Goal: Task Accomplishment & Management: Manage account settings

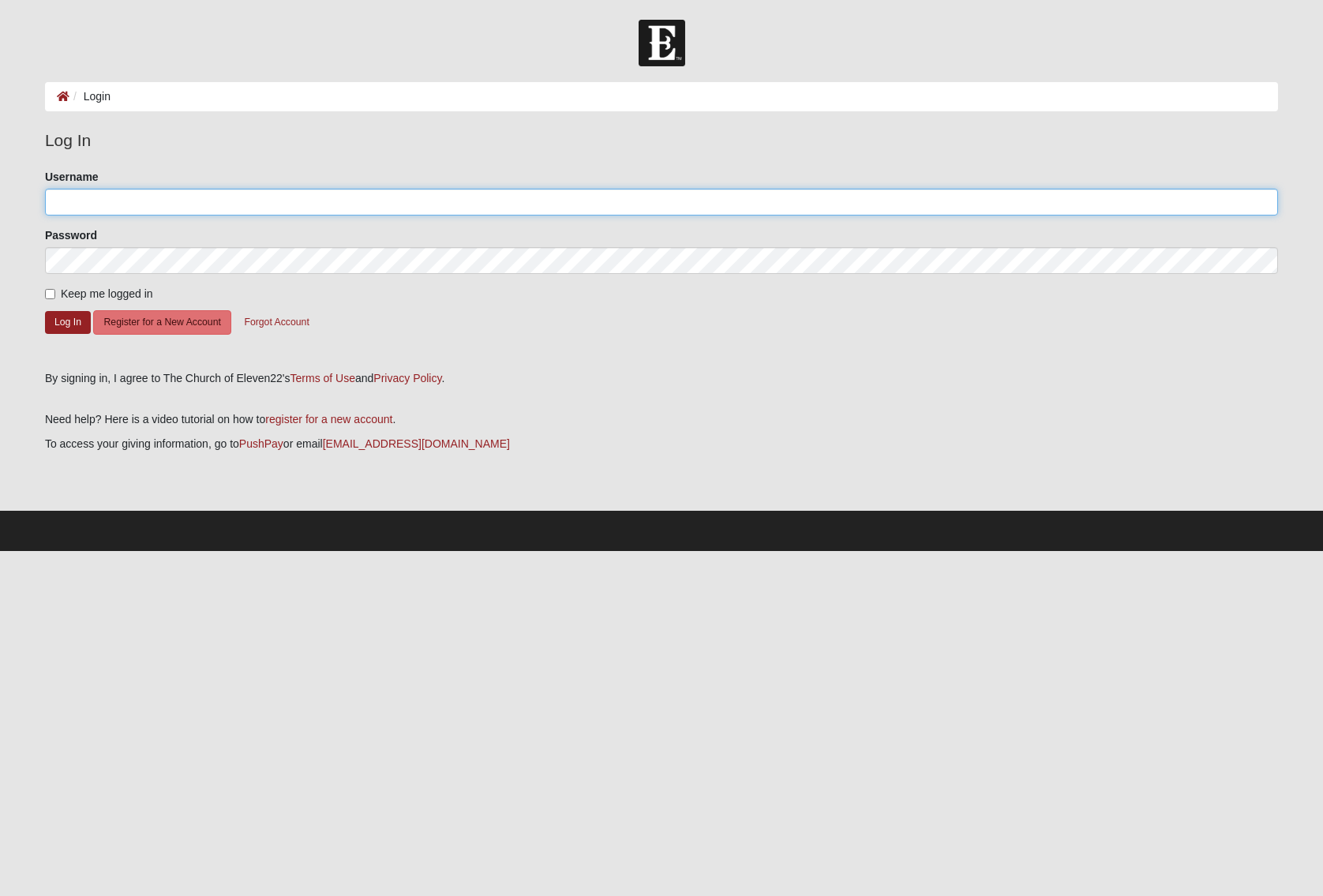
type input "jmiller1599@gmail.com"
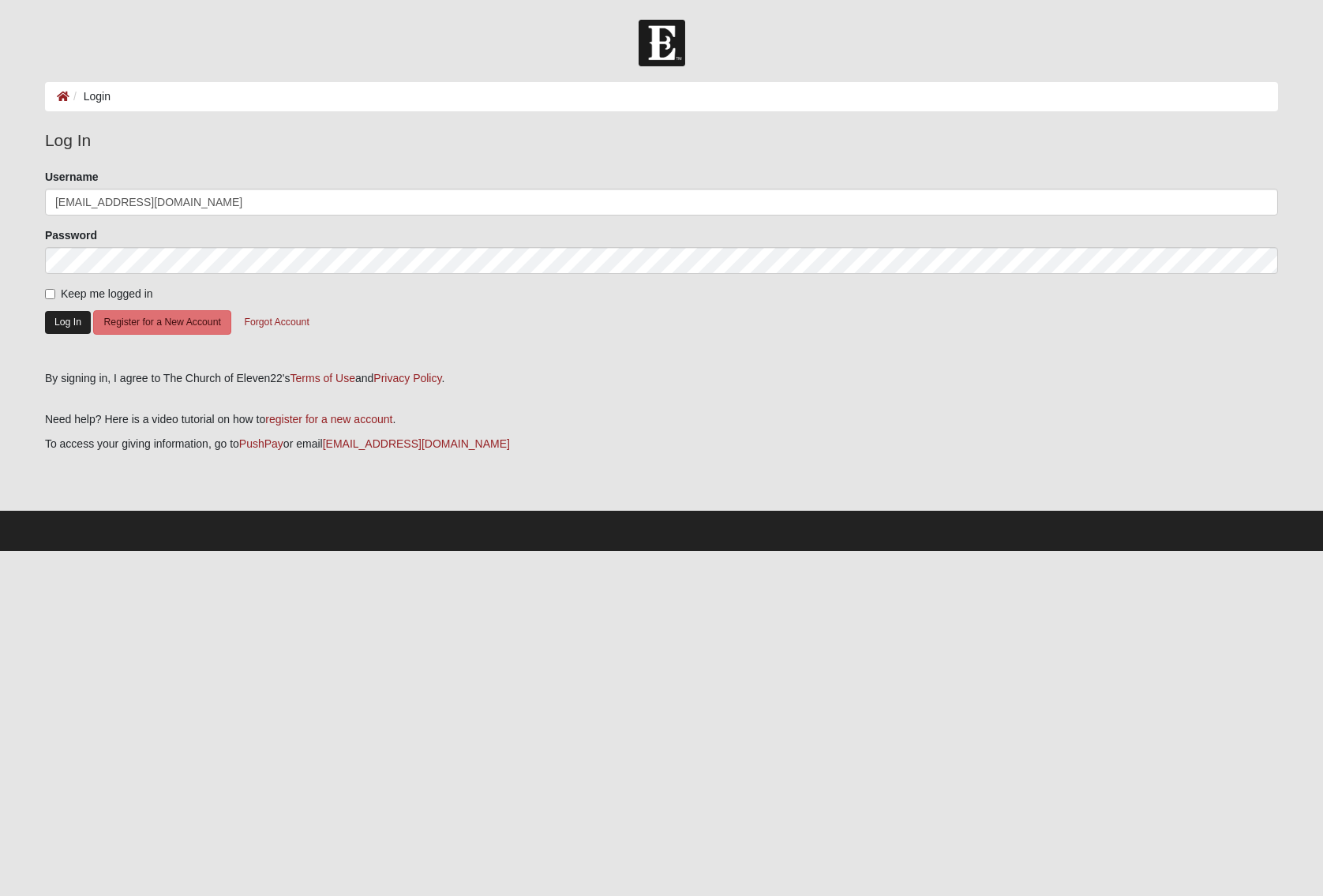
click at [65, 324] on button "Log In" at bounding box center [68, 323] width 46 height 23
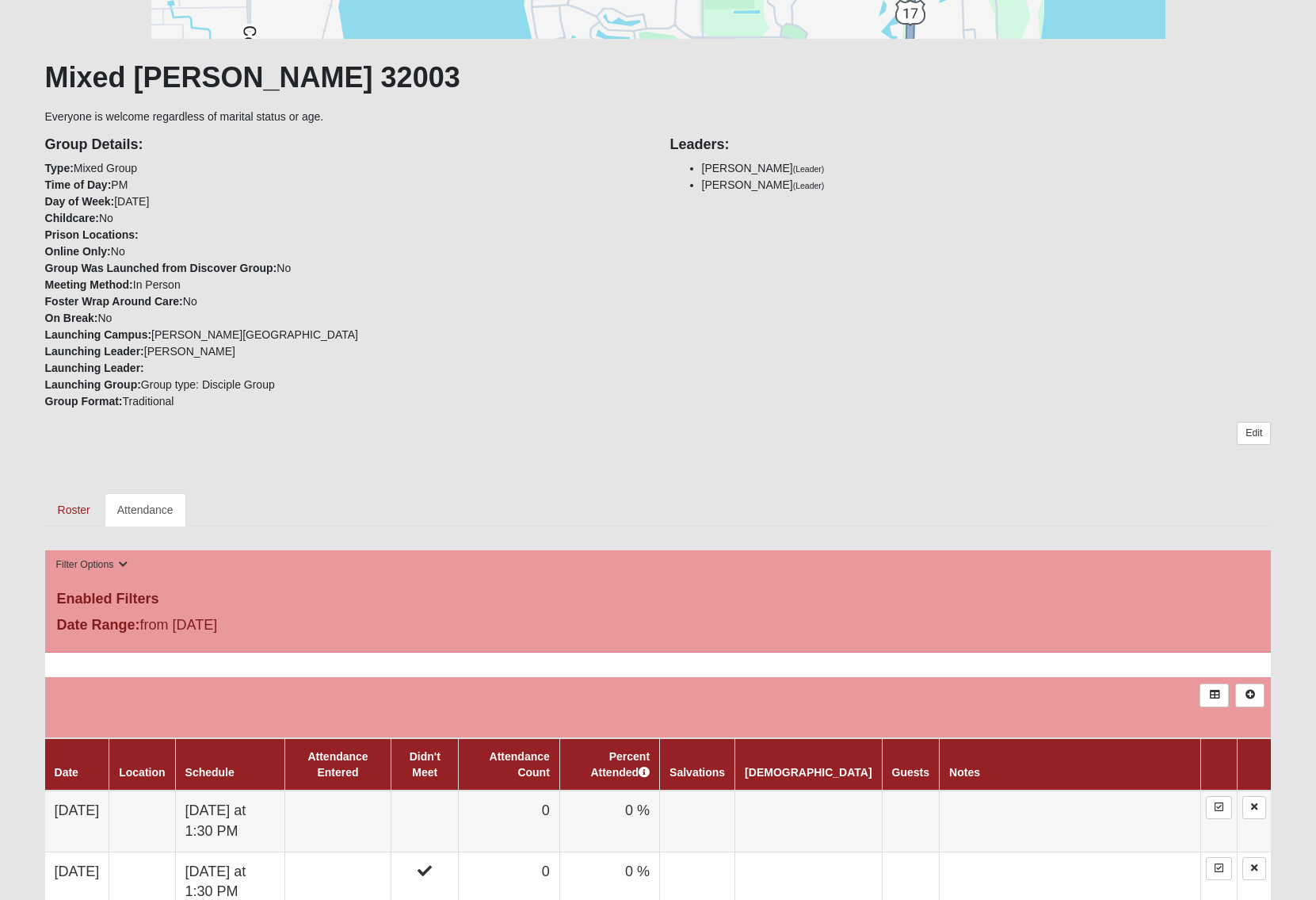
scroll to position [348, 0]
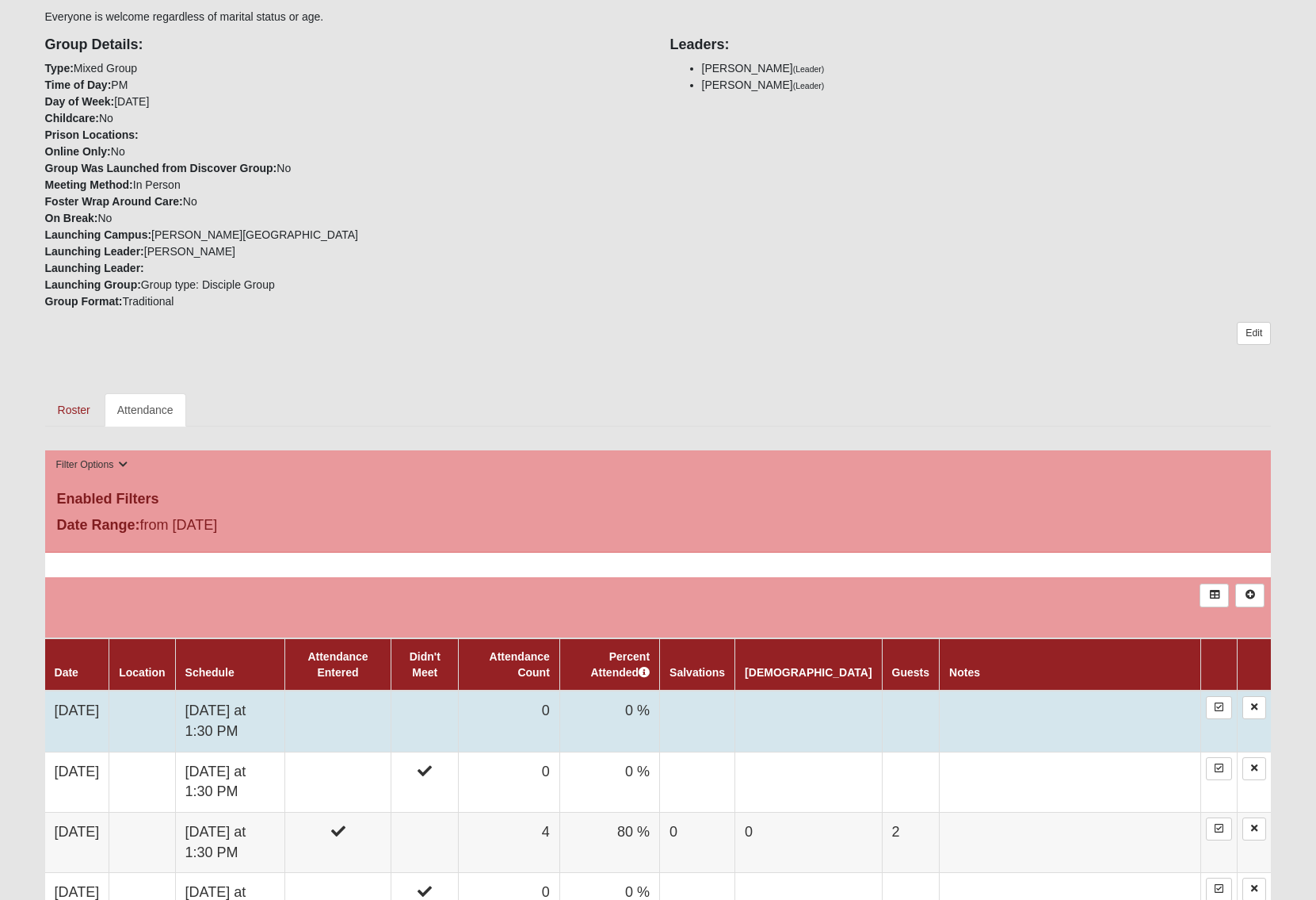
click at [383, 697] on td at bounding box center [337, 720] width 106 height 61
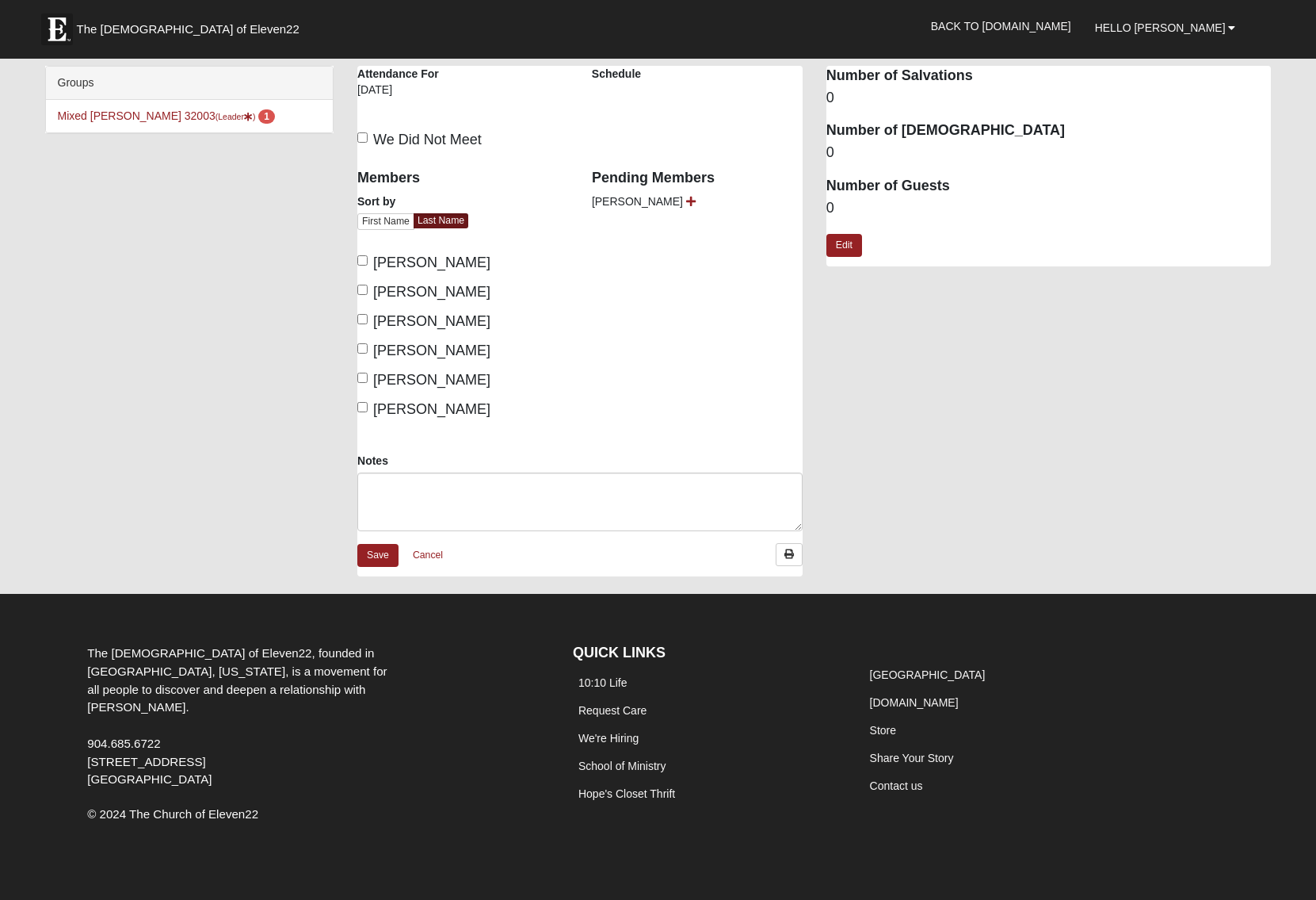
click at [360, 260] on input "[PERSON_NAME]" at bounding box center [362, 260] width 11 height 11
checkbox input "true"
click at [360, 286] on input "[PERSON_NAME]" at bounding box center [362, 289] width 11 height 11
checkbox input "true"
click at [686, 203] on icon at bounding box center [691, 202] width 10 height 11
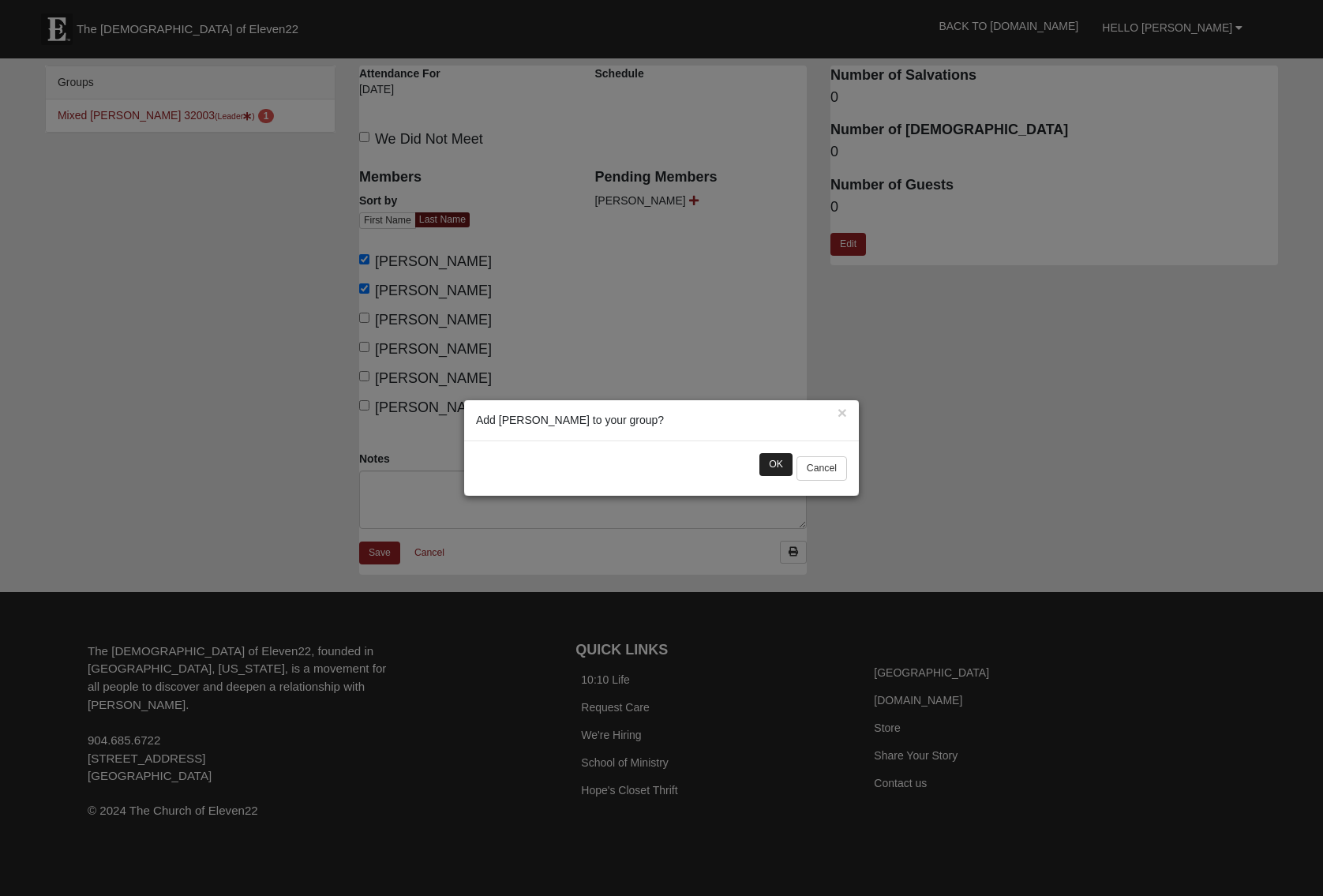
click at [776, 465] on button "OK" at bounding box center [775, 465] width 33 height 23
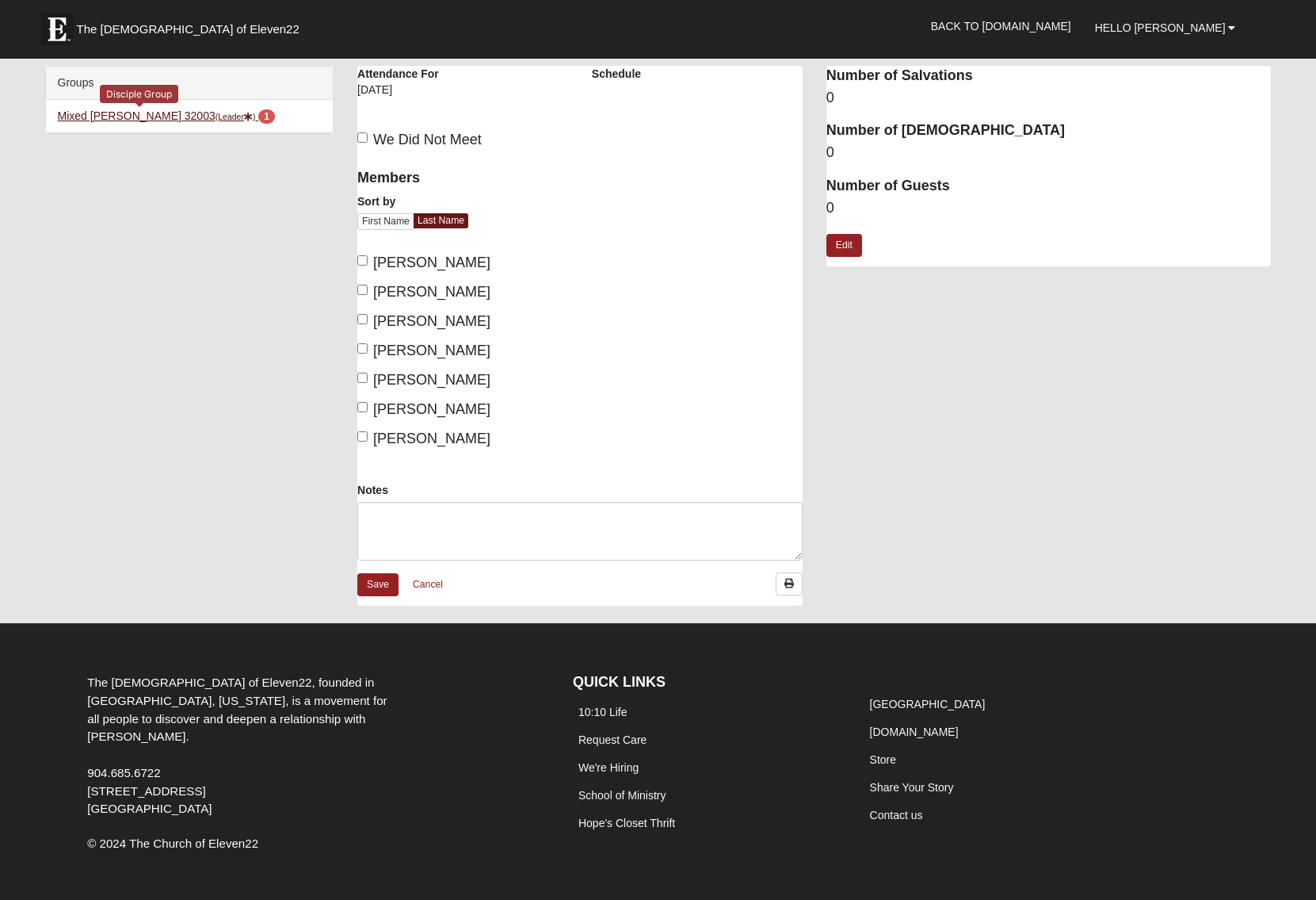
click at [123, 118] on link "Mixed Miller 32003 (Leader ) 1" at bounding box center [166, 116] width 217 height 13
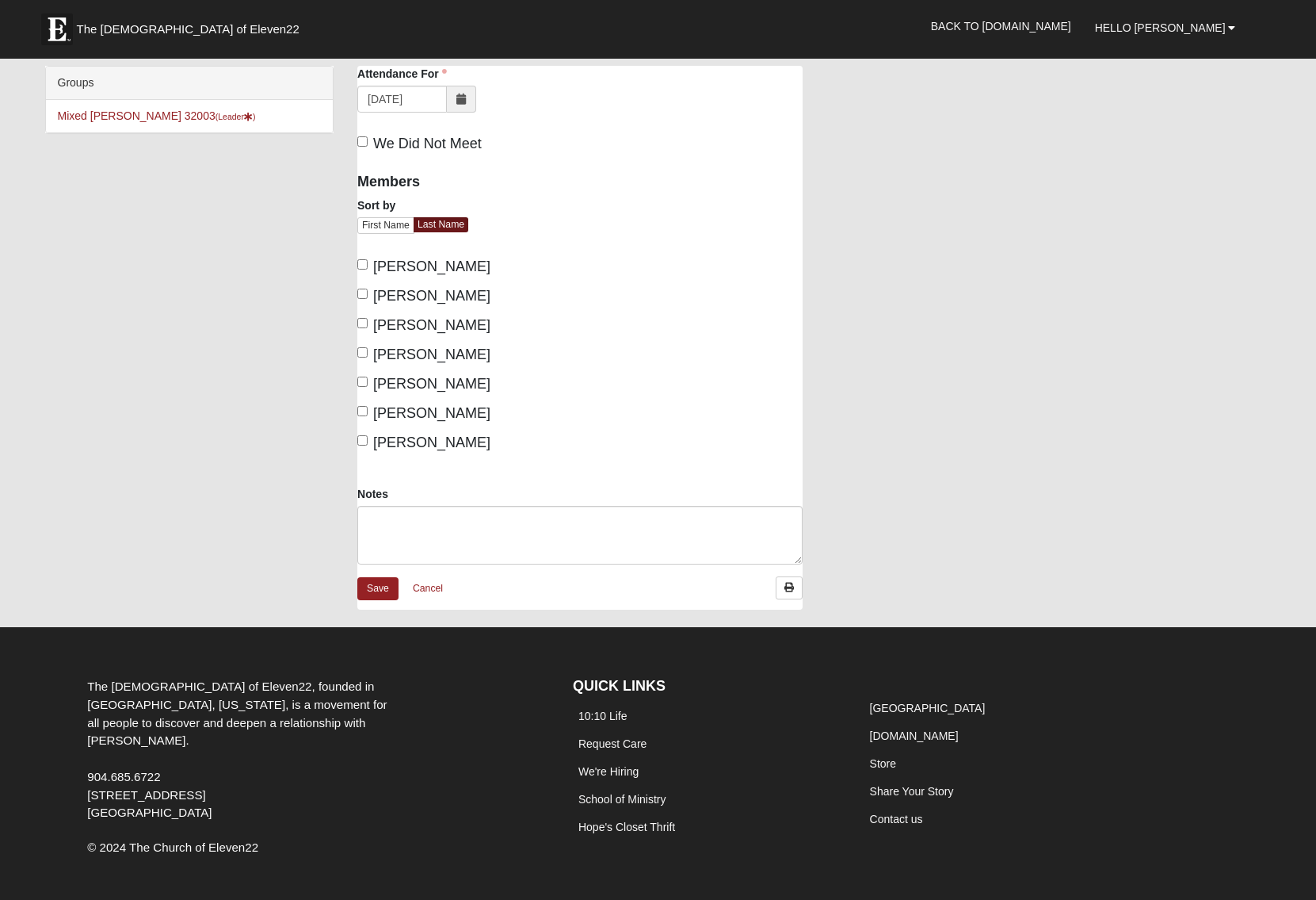
click at [360, 292] on input "[PERSON_NAME]" at bounding box center [362, 293] width 11 height 11
checkbox input "true"
click at [364, 319] on input "[PERSON_NAME]" at bounding box center [362, 322] width 11 height 11
checkbox input "true"
click at [362, 352] on input "Noe, Jackie" at bounding box center [362, 352] width 11 height 11
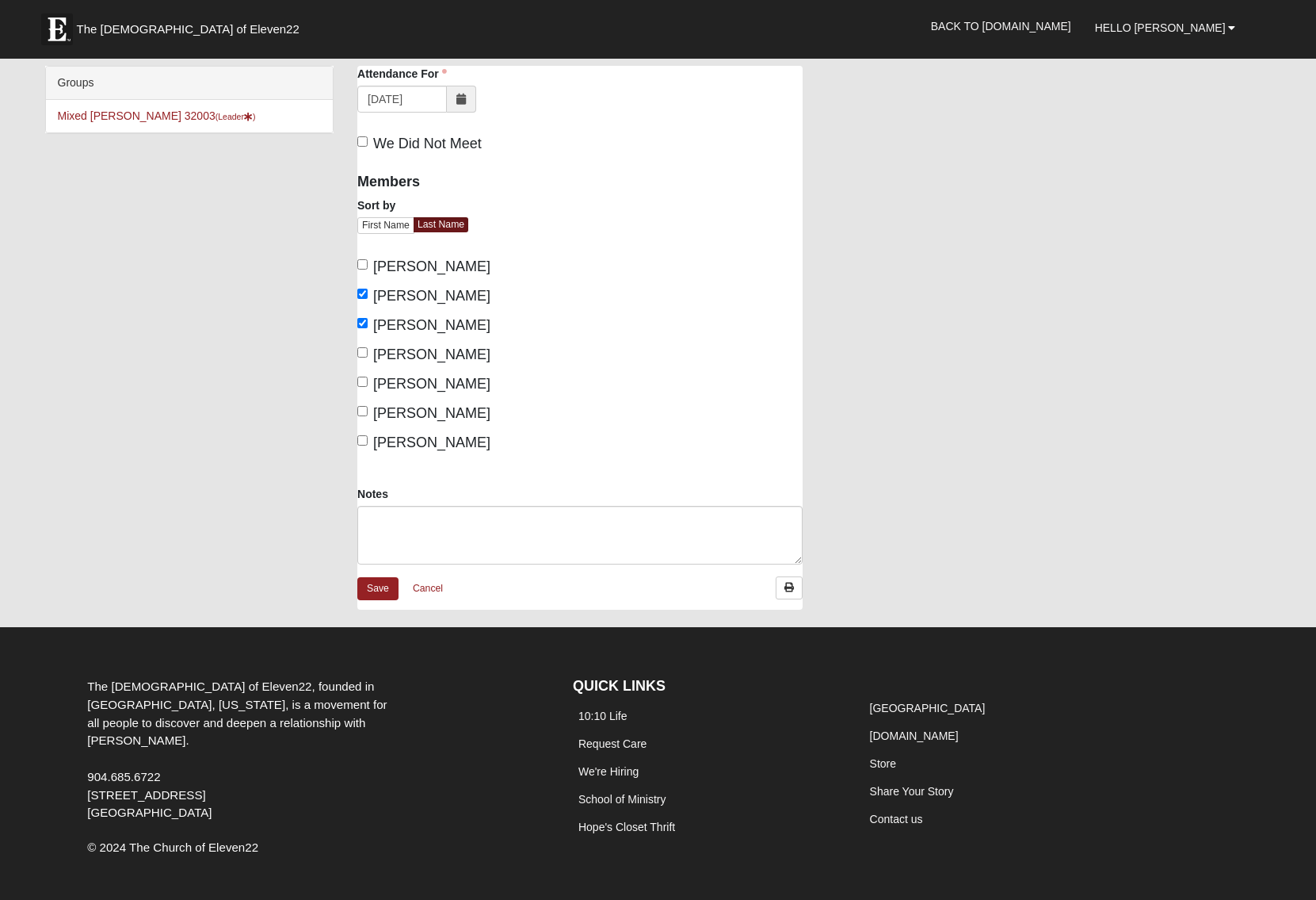
checkbox input "true"
click at [359, 381] on input "Noe, Mike" at bounding box center [362, 382] width 11 height 11
checkbox input "true"
click at [380, 589] on link "Save" at bounding box center [377, 588] width 41 height 23
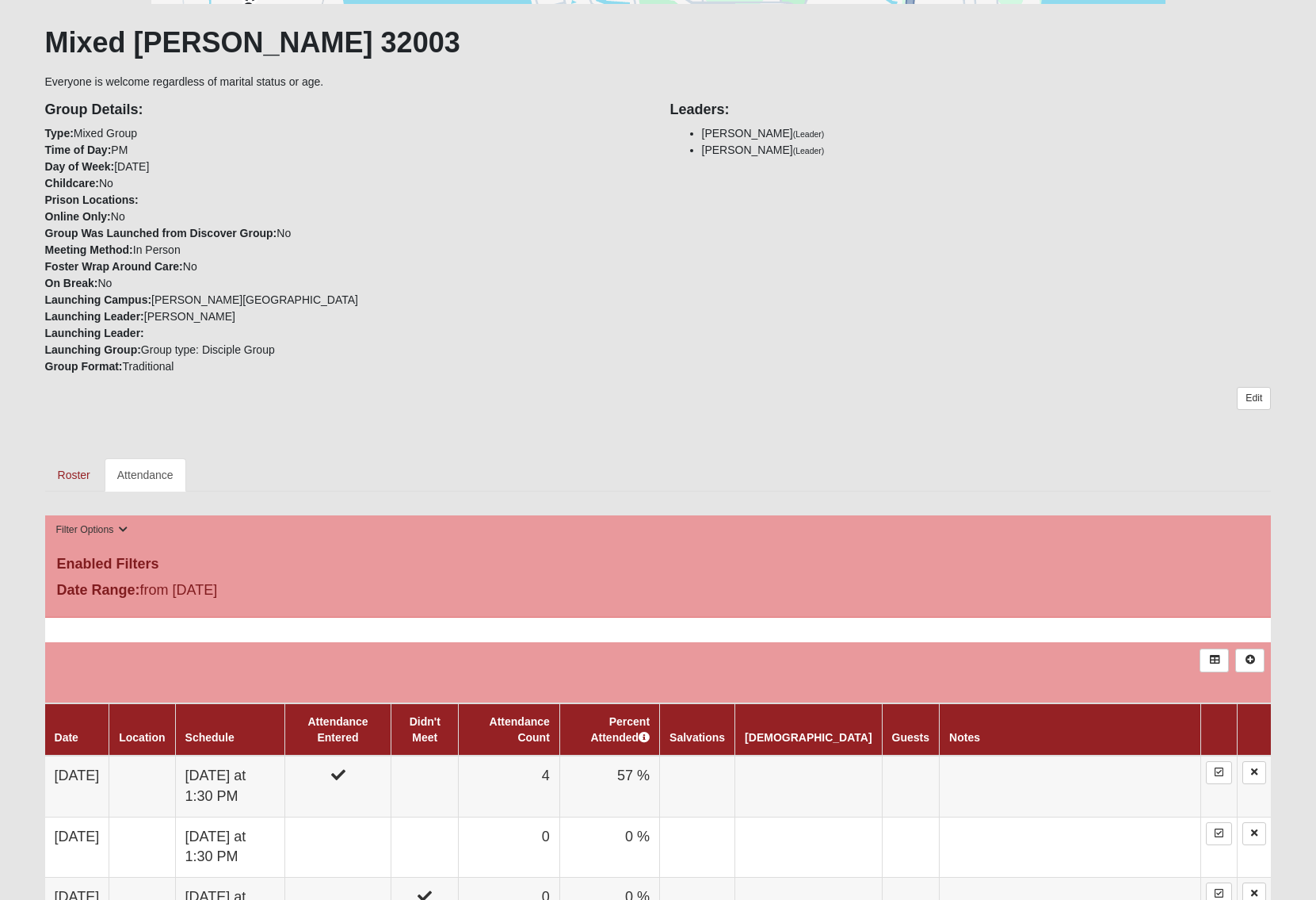
scroll to position [332, 0]
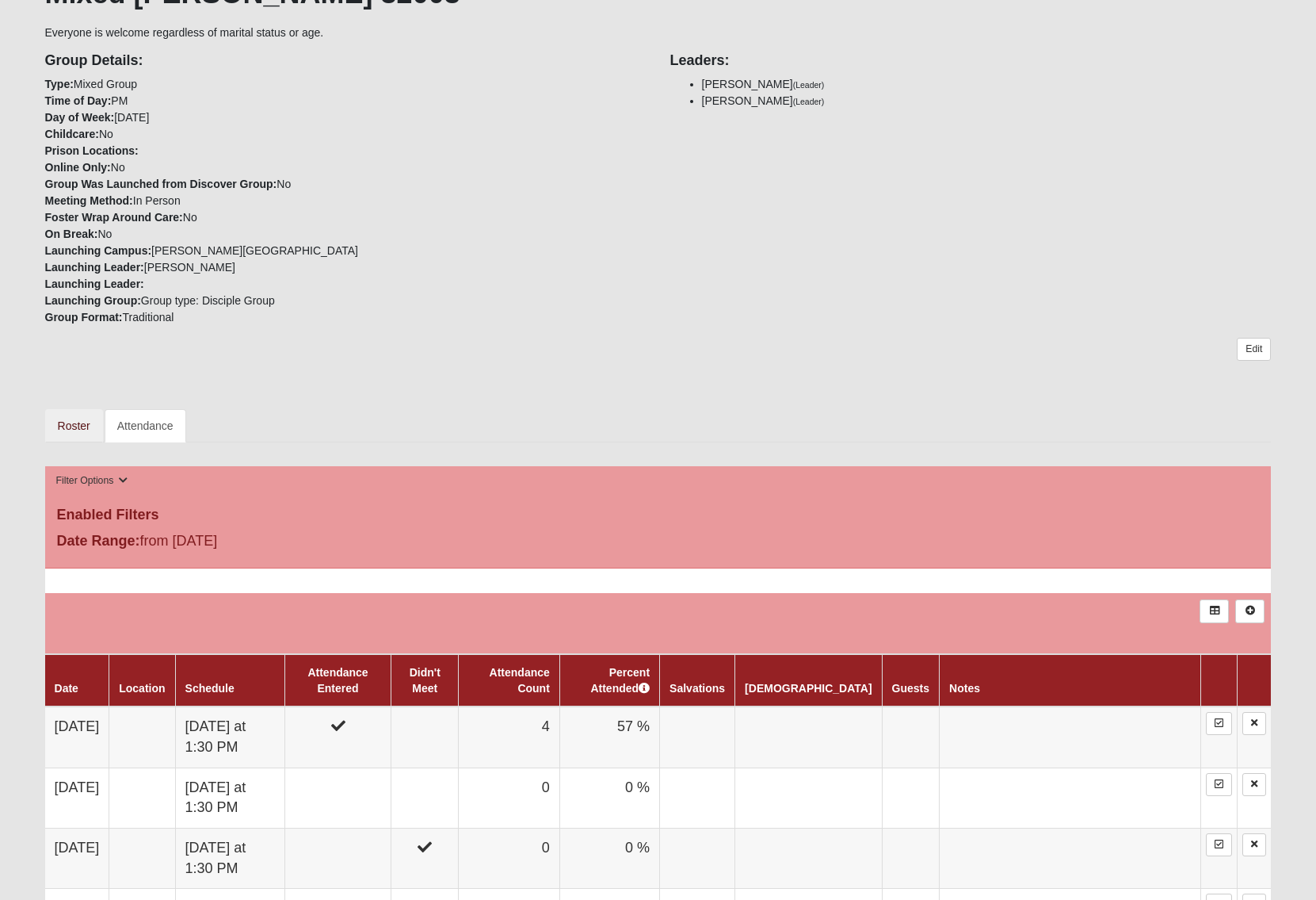
click at [70, 424] on link "Roster" at bounding box center [74, 425] width 57 height 33
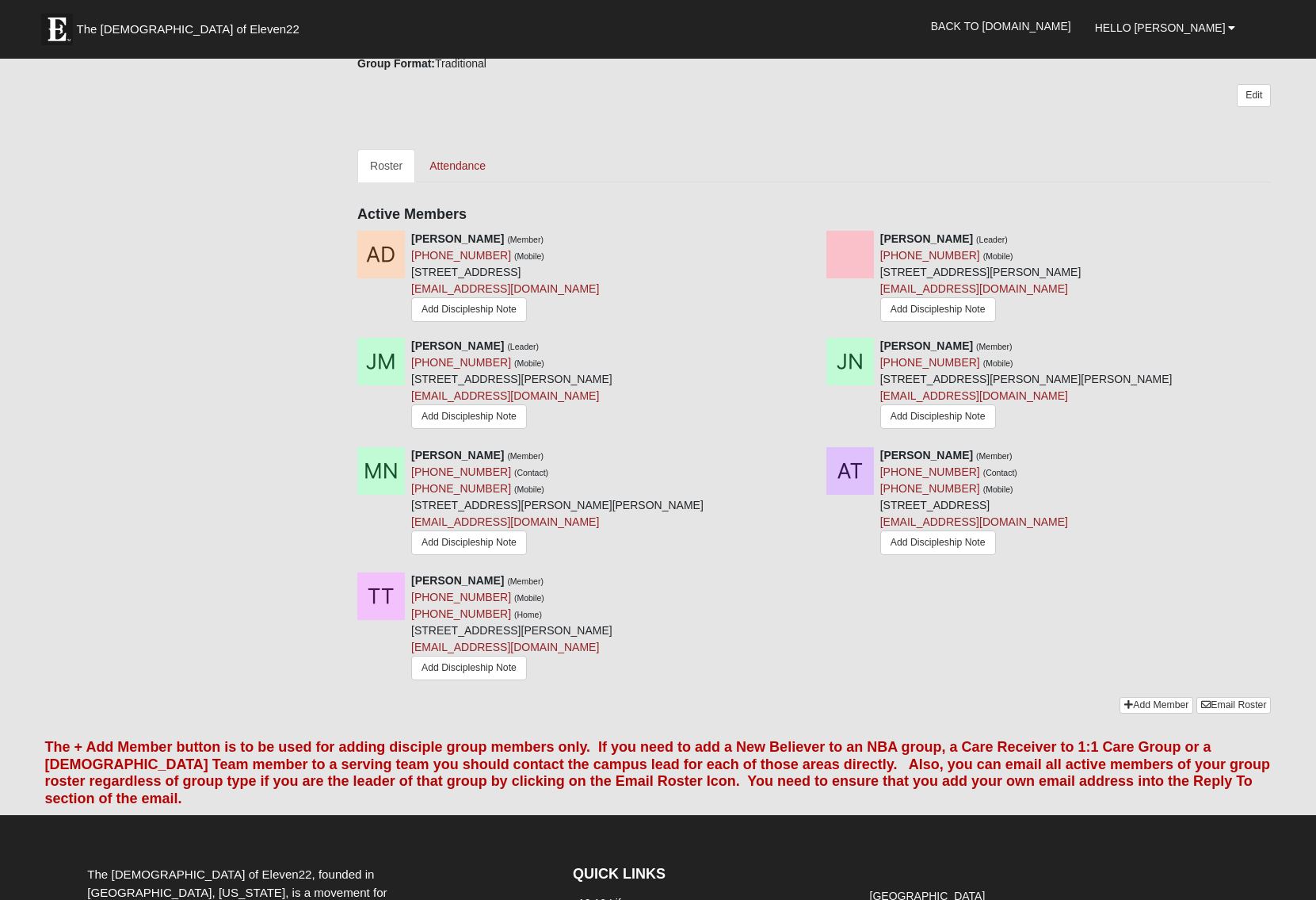
scroll to position [804, 0]
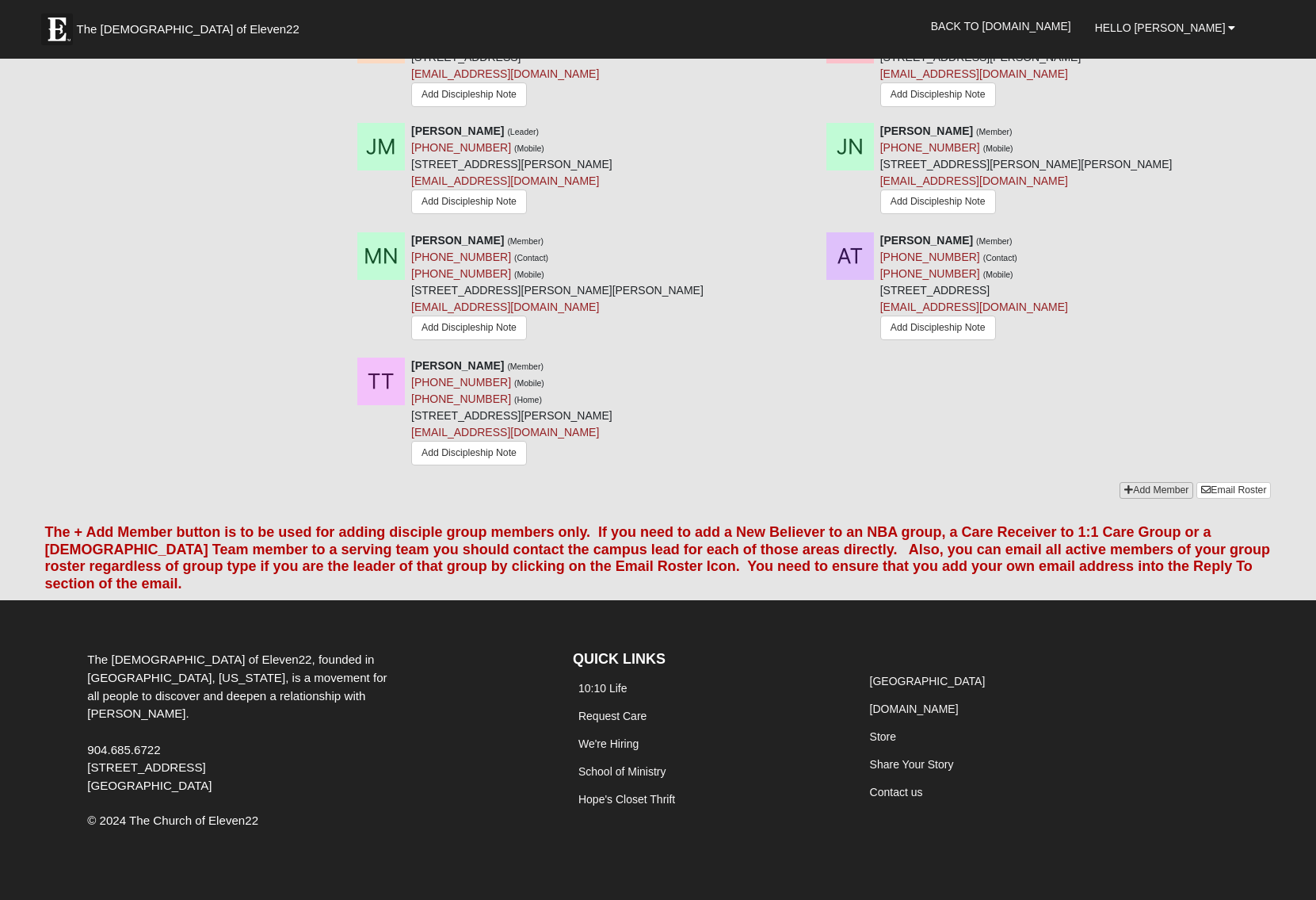
click at [1147, 491] on link "Add Member" at bounding box center [1156, 490] width 74 height 17
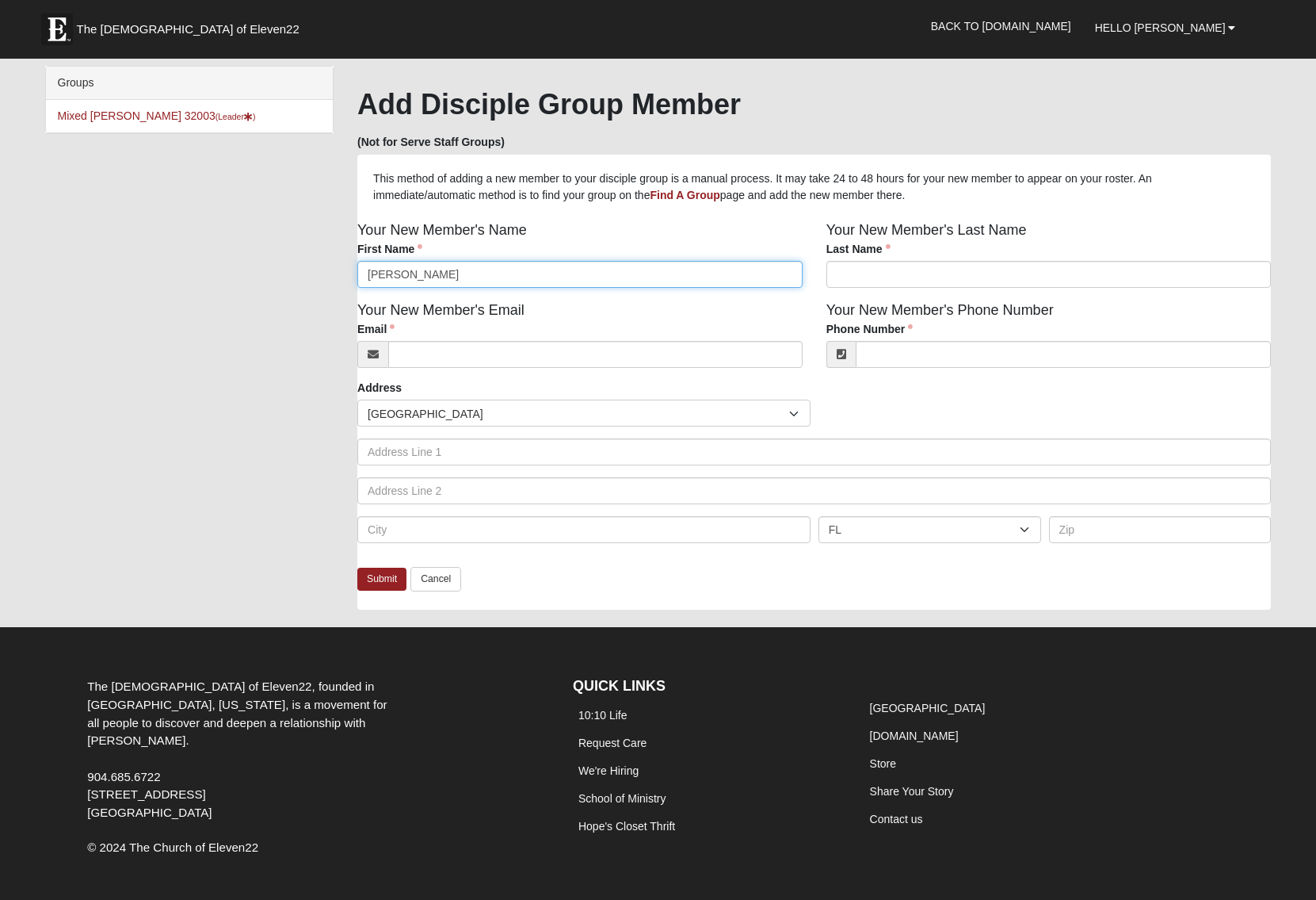
type input "[PERSON_NAME]"
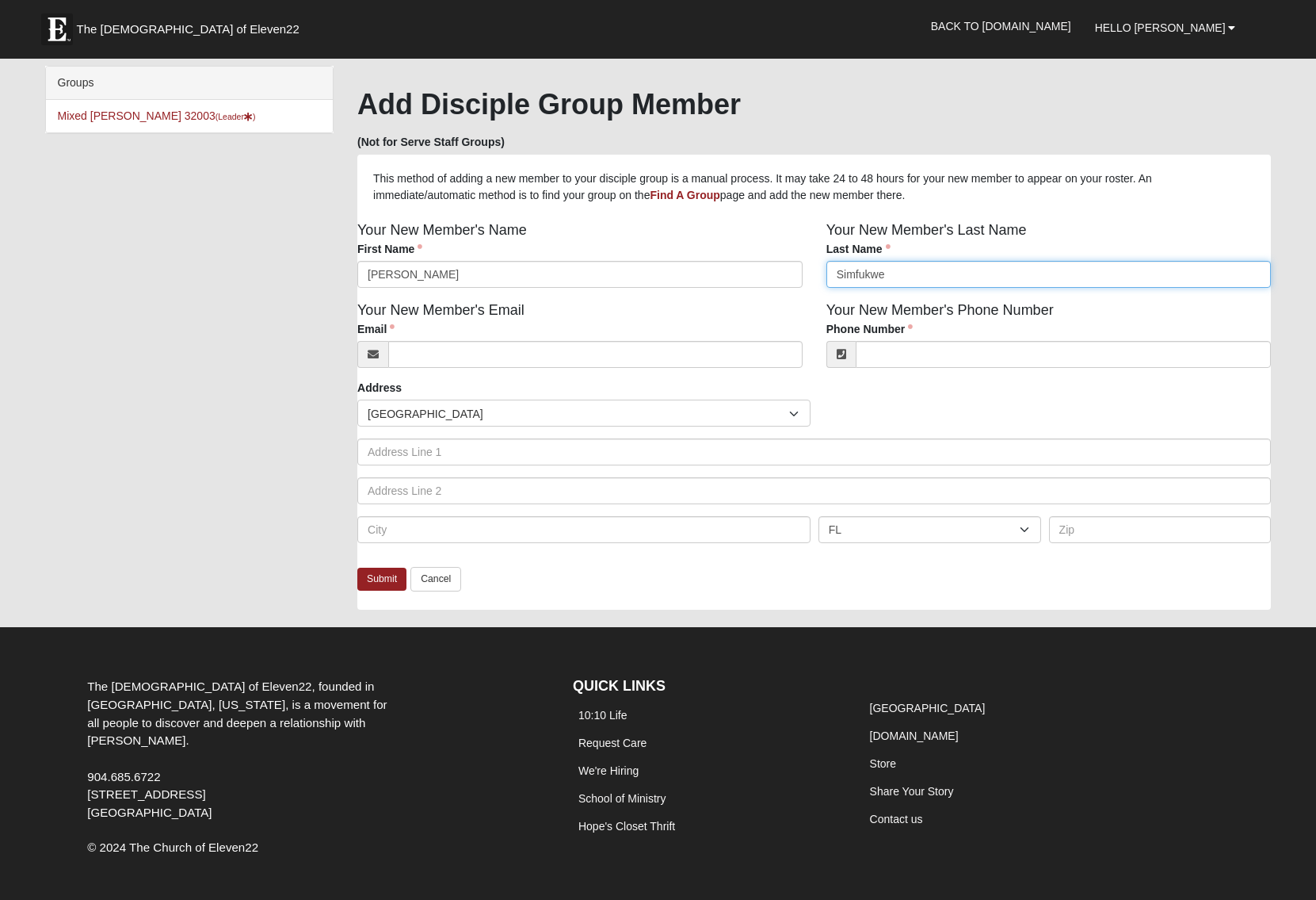
type input "Simfukwe"
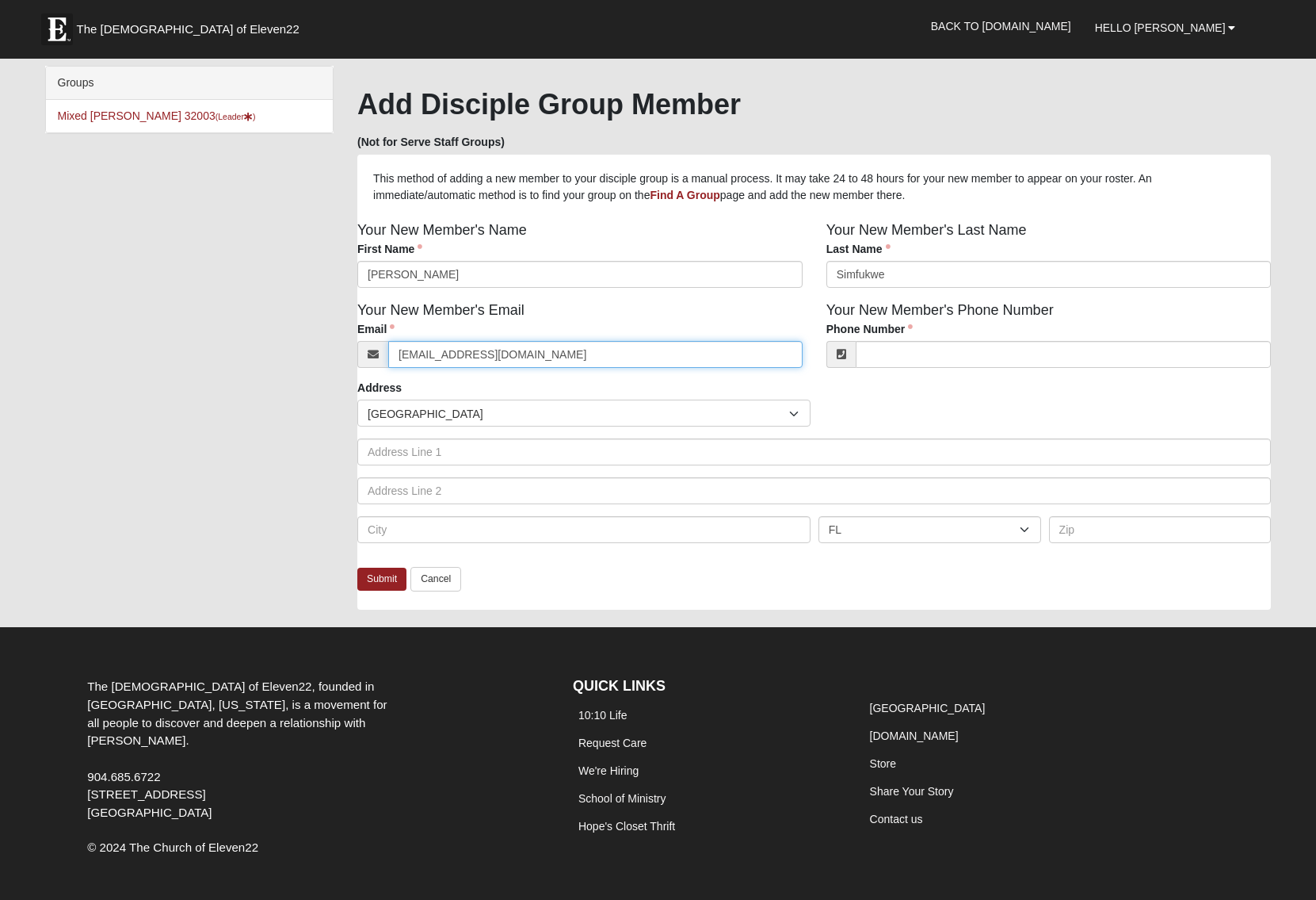
type input "[EMAIL_ADDRESS][DOMAIN_NAME]"
type input "[PHONE_NUMBER]"
click at [387, 578] on link "Submit" at bounding box center [381, 579] width 49 height 23
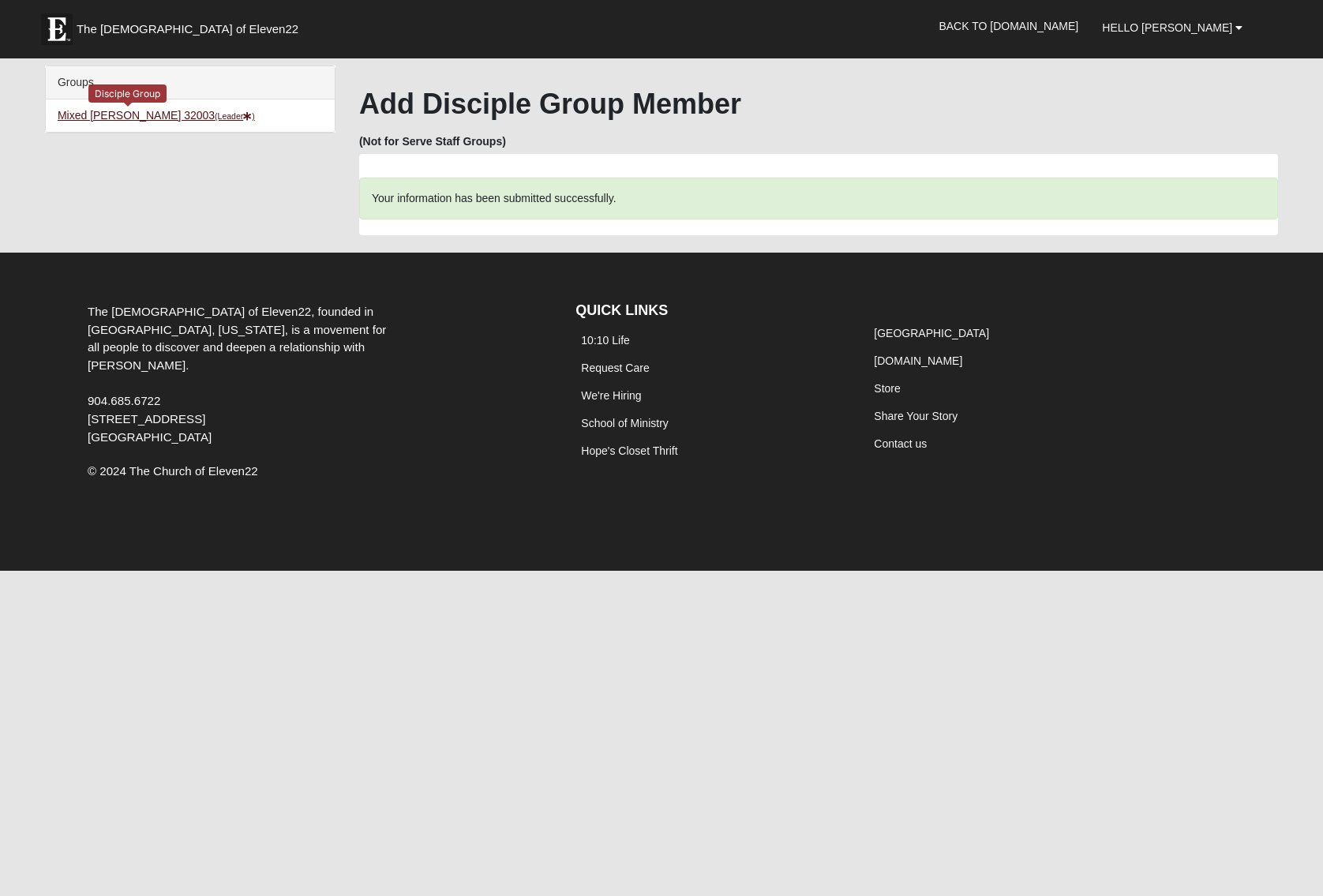
click at [92, 115] on link "Mixed [PERSON_NAME] 32003 (Leader )" at bounding box center [156, 115] width 198 height 13
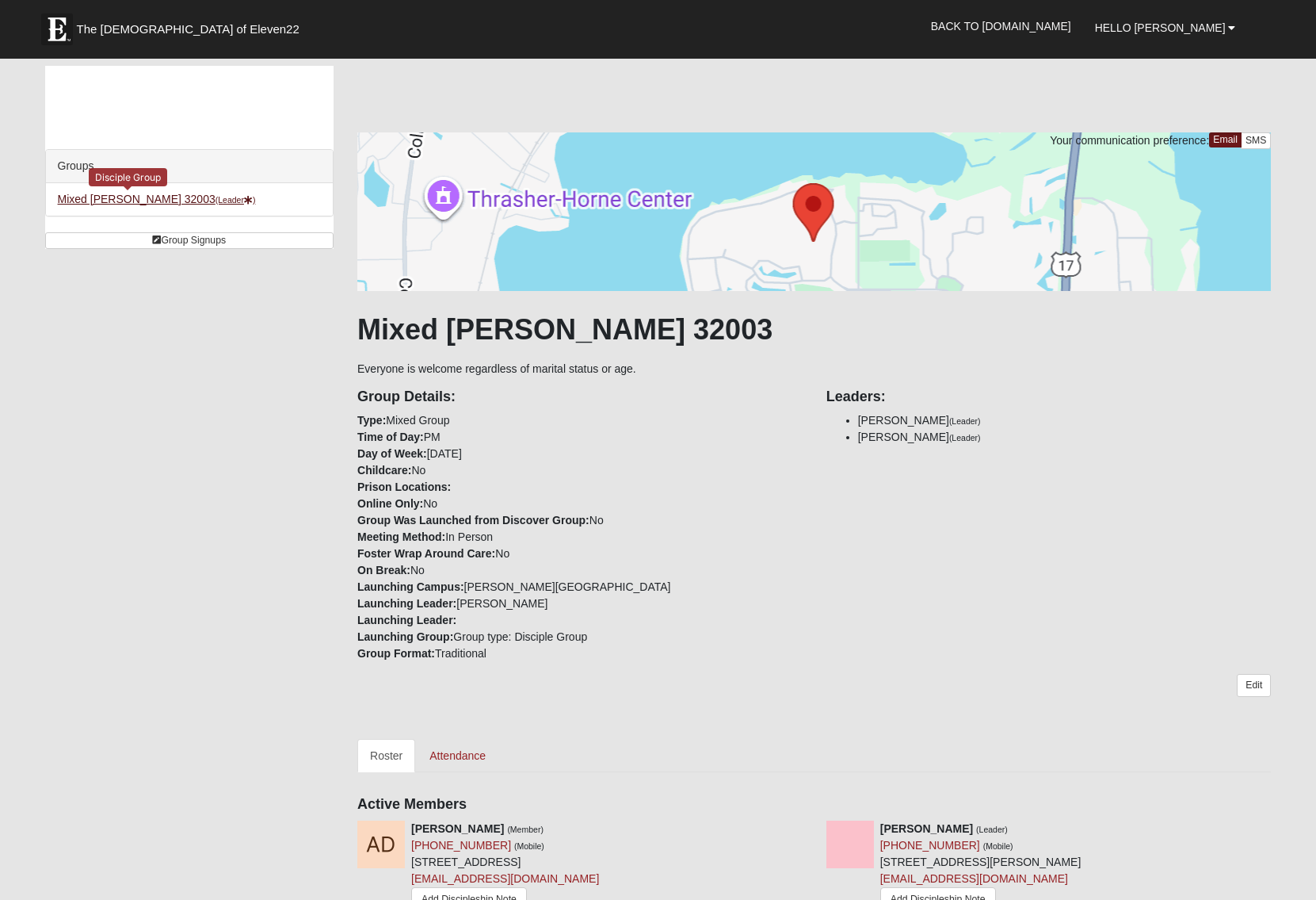
click at [121, 196] on link "Mixed Miller 32003 (Leader )" at bounding box center [156, 199] width 198 height 13
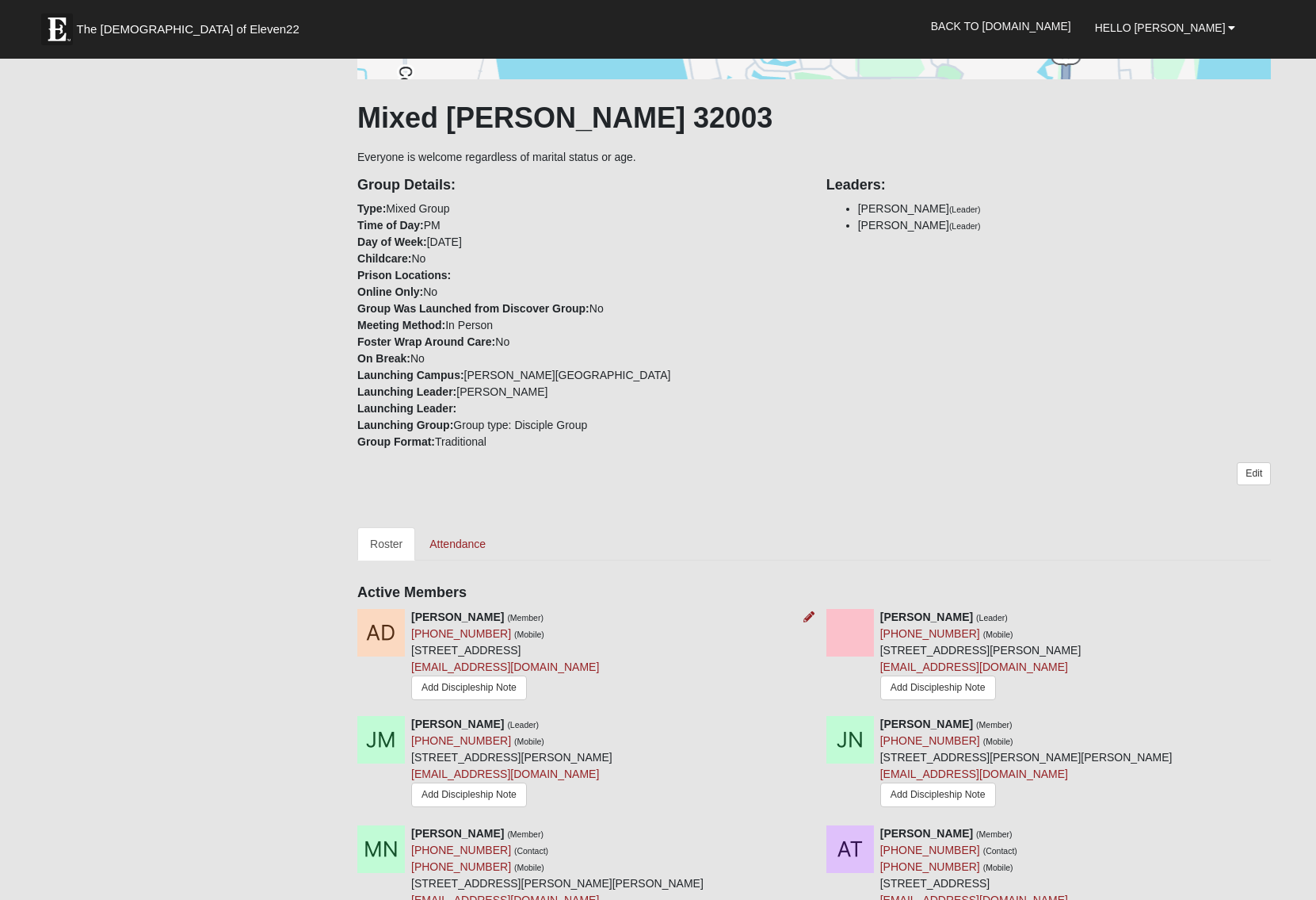
scroll to position [357, 0]
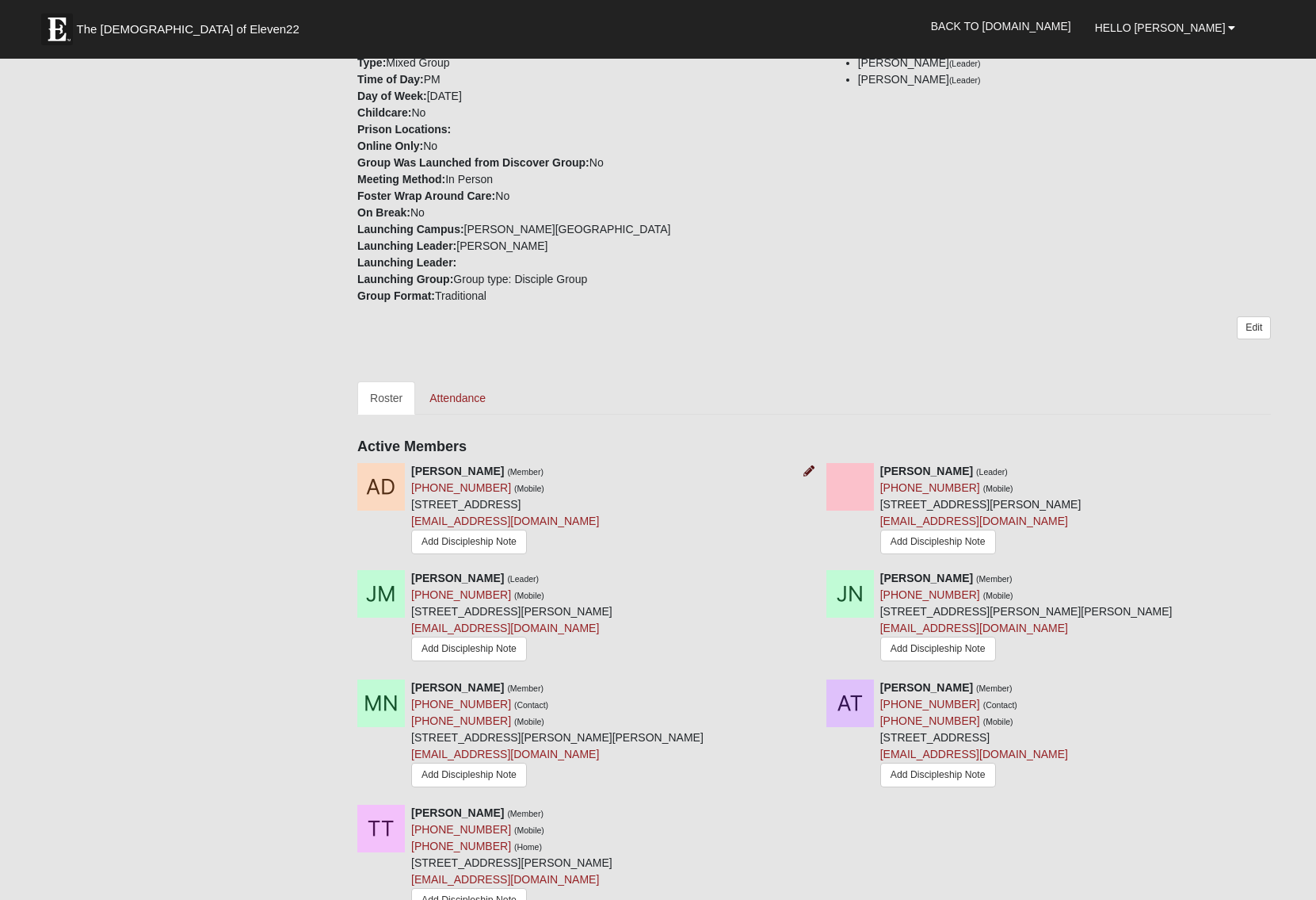
click at [807, 470] on icon at bounding box center [809, 471] width 11 height 11
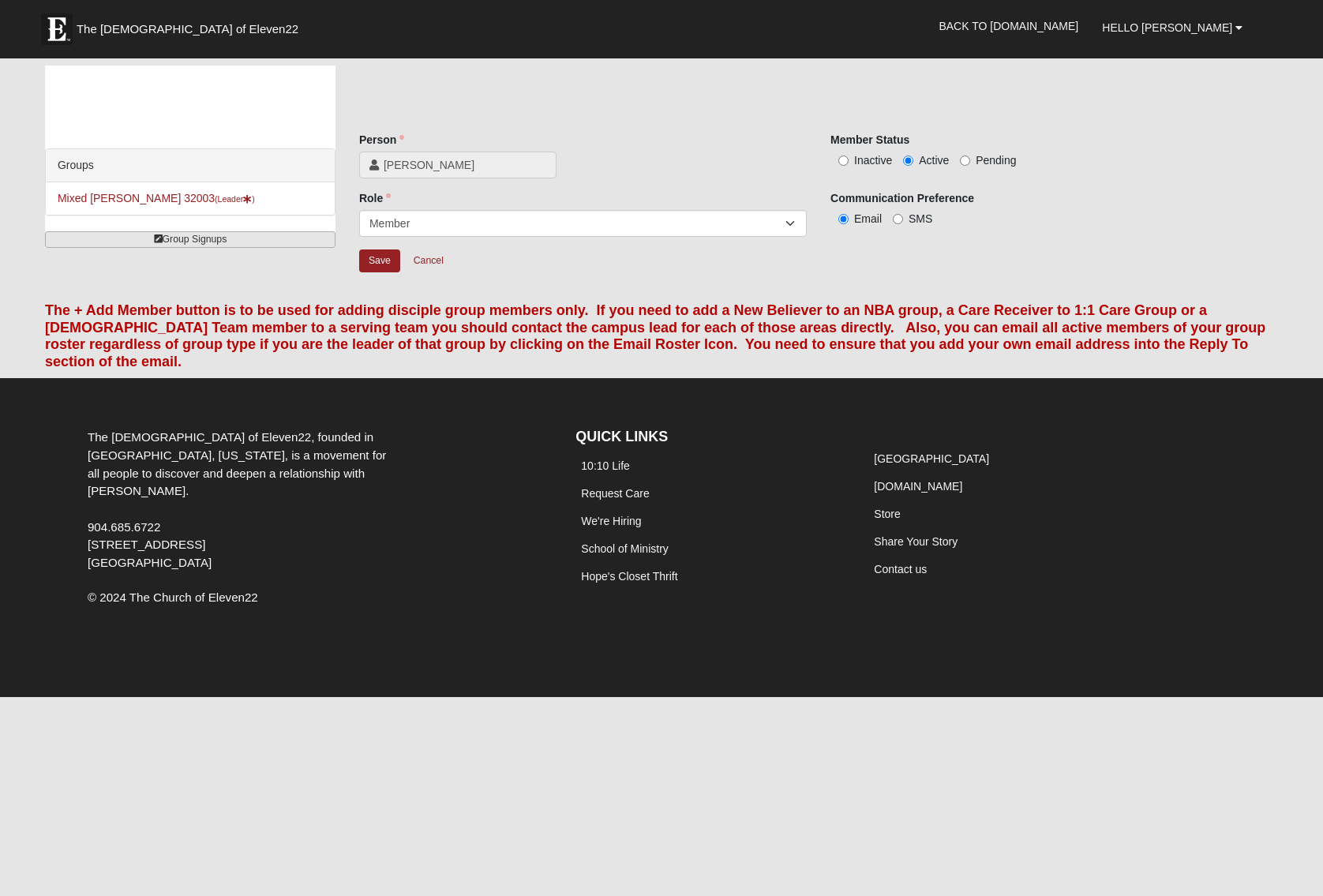
click at [189, 239] on link "Group Signups" at bounding box center [190, 240] width 290 height 17
